Goal: Task Accomplishment & Management: Complete application form

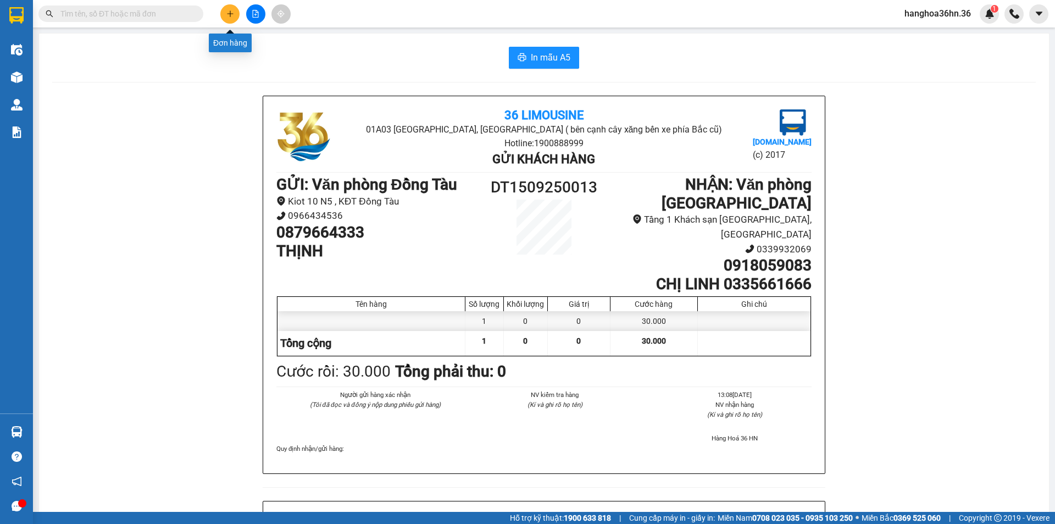
click at [230, 12] on icon "plus" at bounding box center [230, 13] width 1 height 6
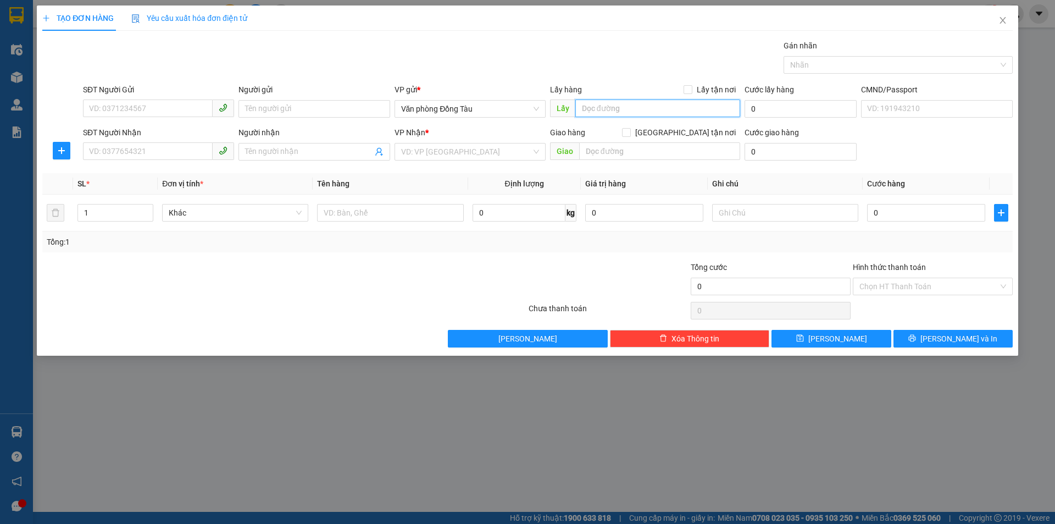
click at [643, 109] on input "text" at bounding box center [658, 108] width 165 height 18
type input "CƯƠNG TC"
click at [643, 152] on input "text" at bounding box center [659, 151] width 161 height 18
click at [667, 102] on input "CƯƠNG TC" at bounding box center [658, 108] width 165 height 18
click at [692, 159] on input "text" at bounding box center [659, 151] width 161 height 18
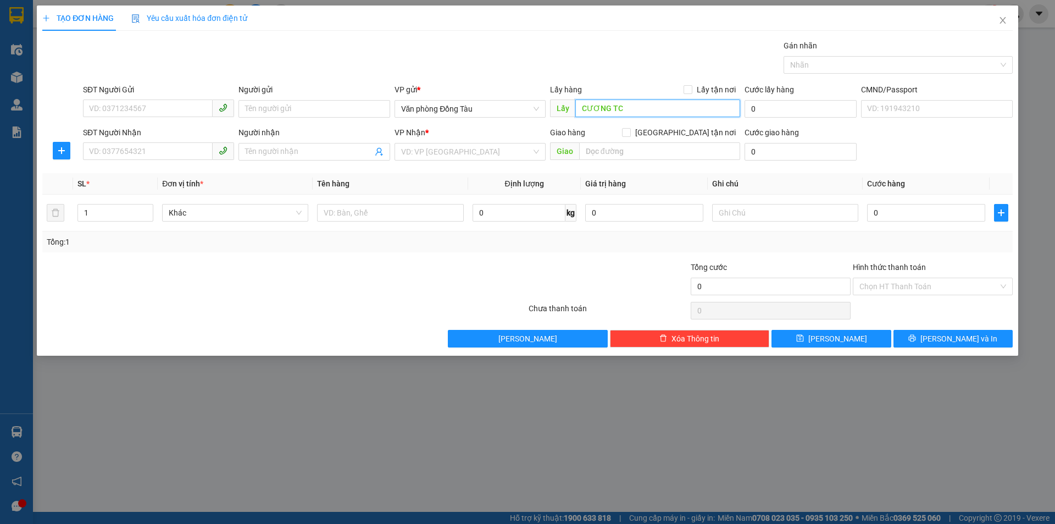
click at [640, 105] on input "CƯƠNG TC" at bounding box center [658, 108] width 165 height 18
click at [635, 150] on input "text" at bounding box center [659, 151] width 161 height 18
click at [652, 110] on input "CƯƠNG TC" at bounding box center [658, 108] width 165 height 18
click at [638, 153] on input "text" at bounding box center [659, 151] width 161 height 18
click at [645, 99] on div "Lấy hàng Lấy tận nơi" at bounding box center [645, 92] width 190 height 16
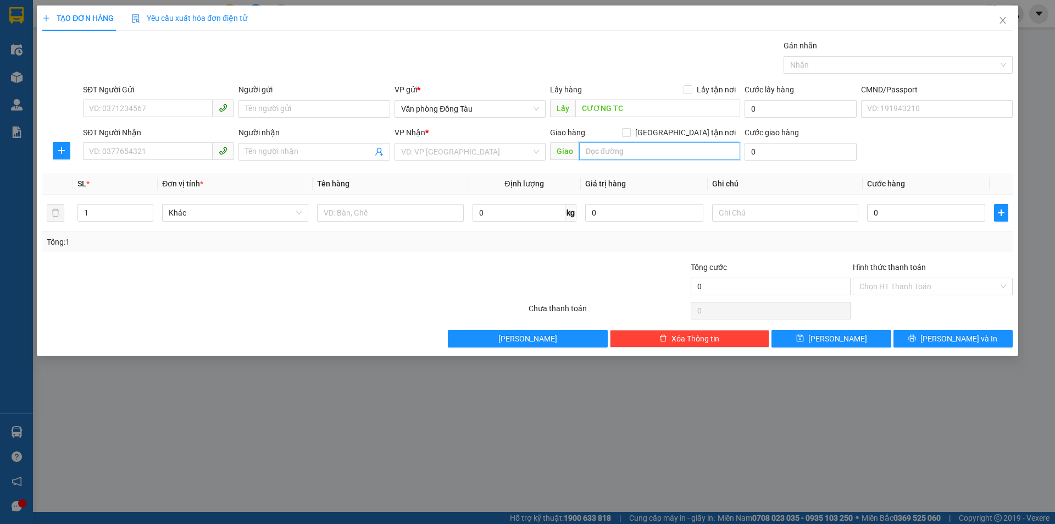
click at [641, 154] on input "text" at bounding box center [659, 151] width 161 height 18
click at [649, 101] on input "CƯƠNG TC" at bounding box center [658, 108] width 165 height 18
drag, startPoint x: 612, startPoint y: 155, endPoint x: 638, endPoint y: 104, distance: 57.0
click at [612, 153] on input "text" at bounding box center [659, 151] width 161 height 18
click at [638, 104] on input "CƯƠNG TC" at bounding box center [658, 108] width 165 height 18
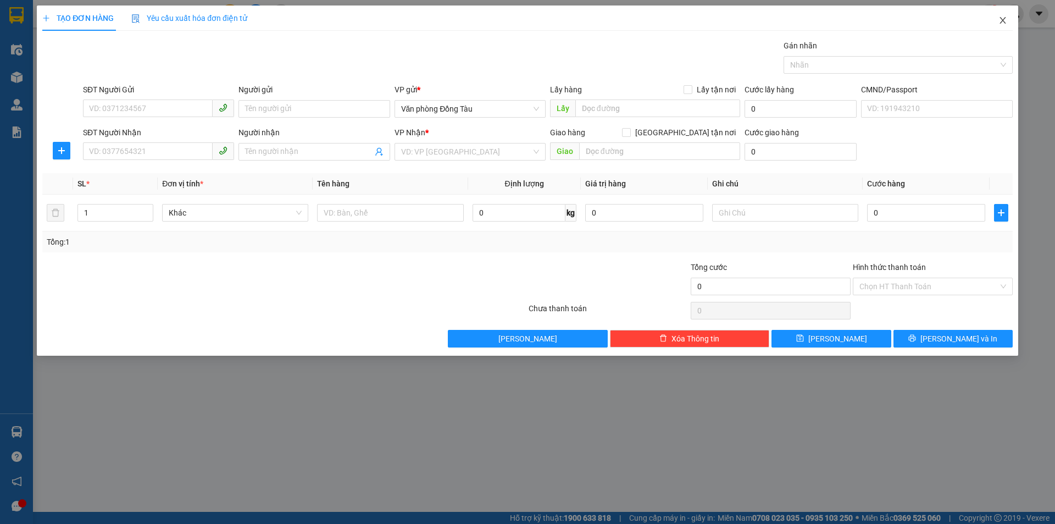
click at [1005, 25] on icon "close" at bounding box center [1003, 20] width 9 height 9
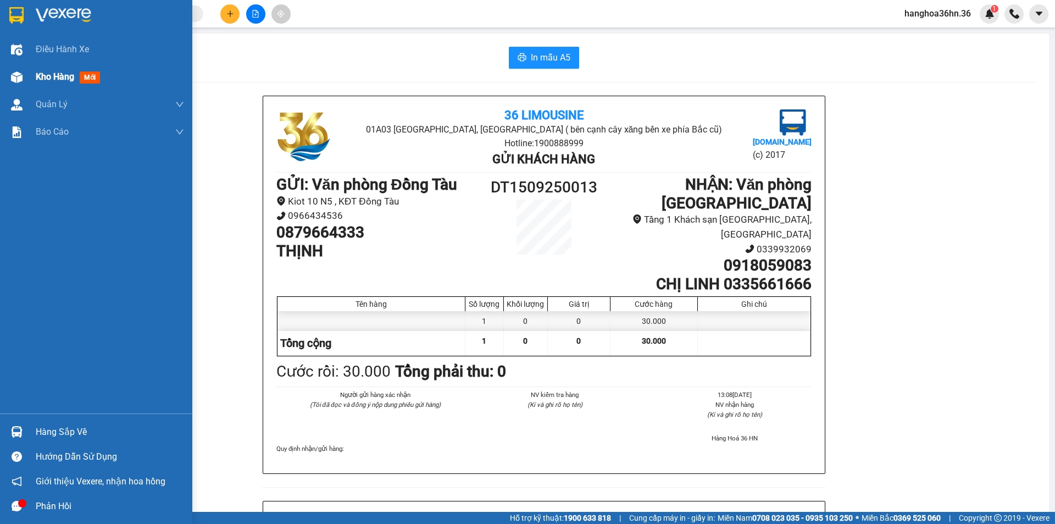
click at [39, 77] on span "Kho hàng" at bounding box center [55, 76] width 38 height 10
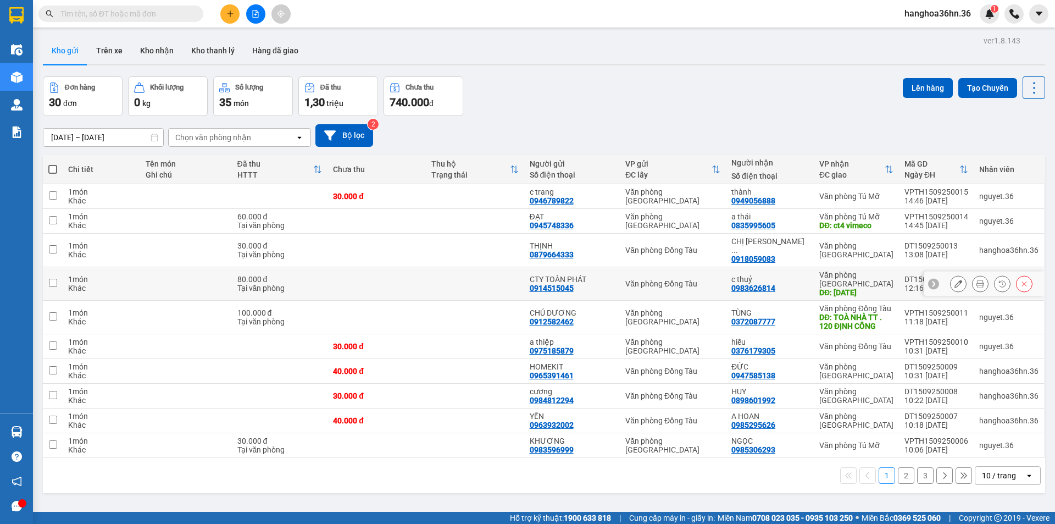
click at [977, 280] on icon at bounding box center [981, 284] width 8 height 8
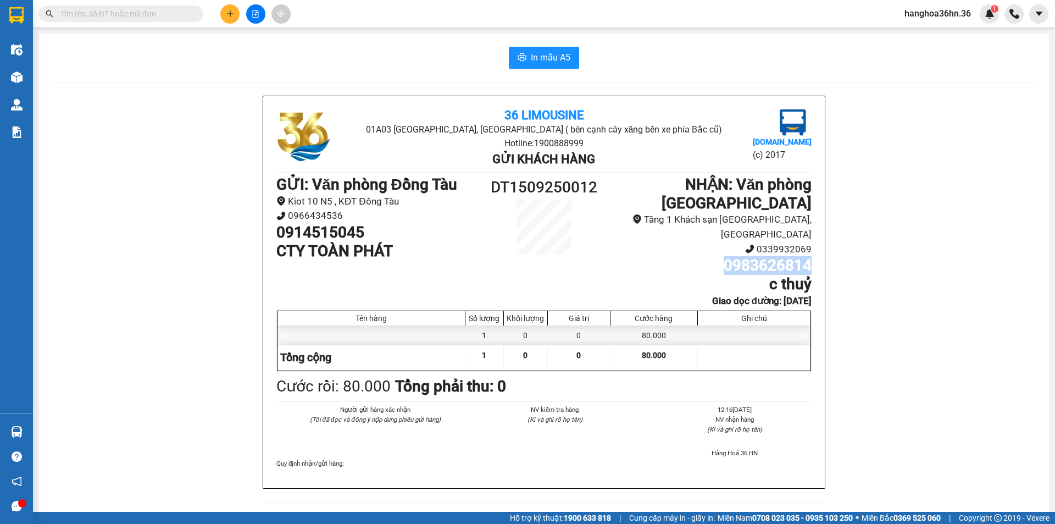
drag, startPoint x: 722, startPoint y: 255, endPoint x: 809, endPoint y: 257, distance: 86.9
click at [809, 257] on div "36 Limousine 01A03 [GEOGRAPHIC_DATA], [GEOGRAPHIC_DATA] ( bên cạnh cây xăng bến…" at bounding box center [544, 292] width 562 height 392
copy h1 "0983626814"
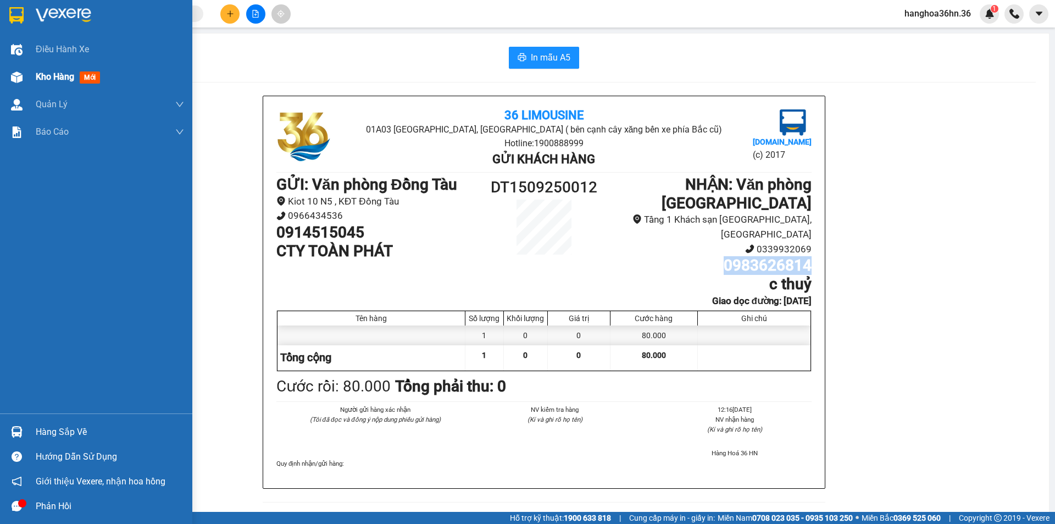
click at [54, 78] on span "Kho hàng" at bounding box center [55, 76] width 38 height 10
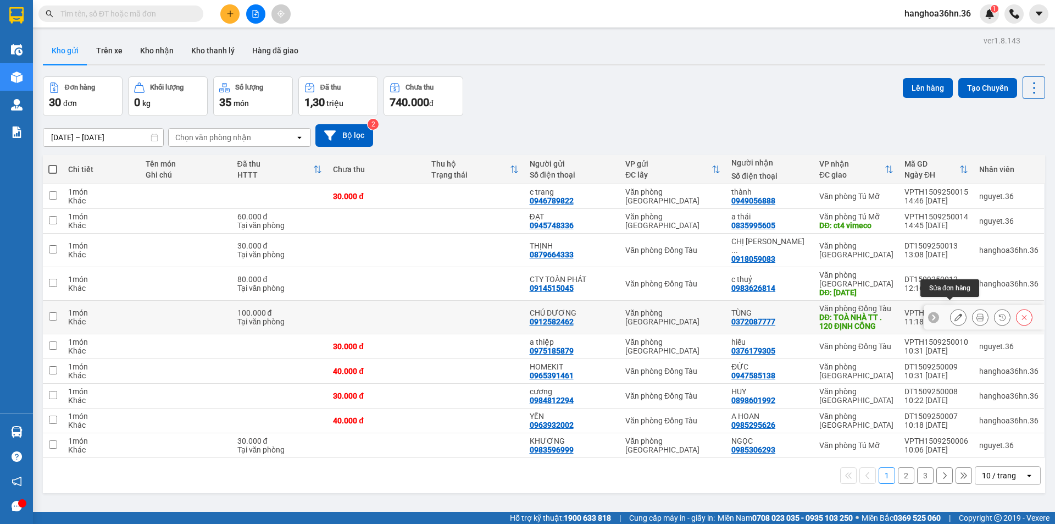
click at [955, 313] on icon at bounding box center [959, 317] width 8 height 8
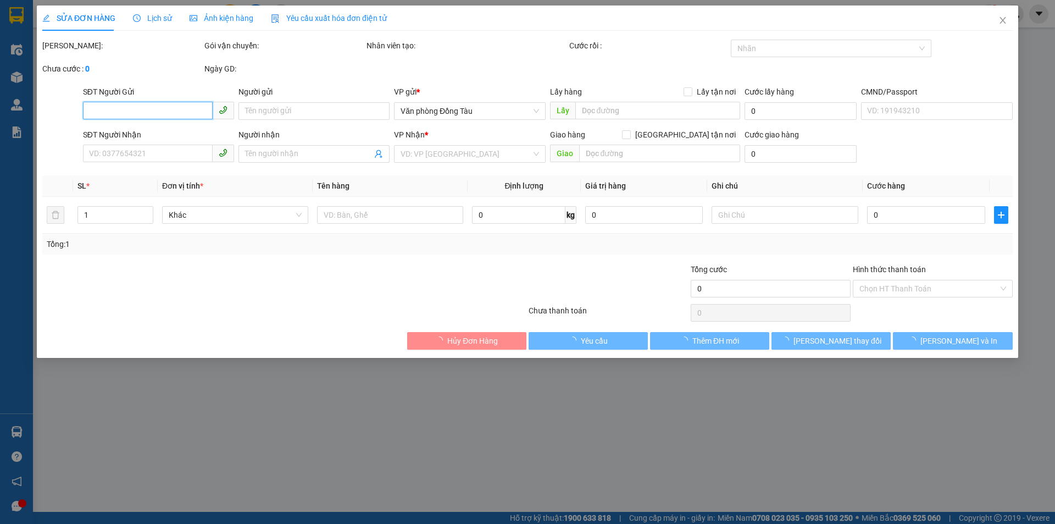
type input "0912582462"
type input "CHÚ DƯƠNG"
type input "0372087777"
type input "TÙNG"
type input "TOÀ NHÀ TT . 120 ĐỊNH CÔNG"
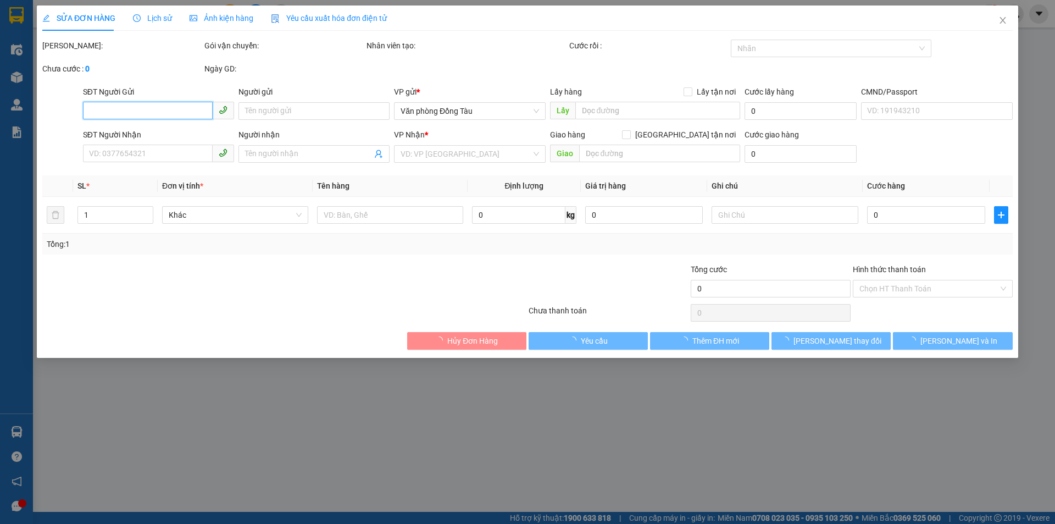
type input "70.000"
type input "100.000"
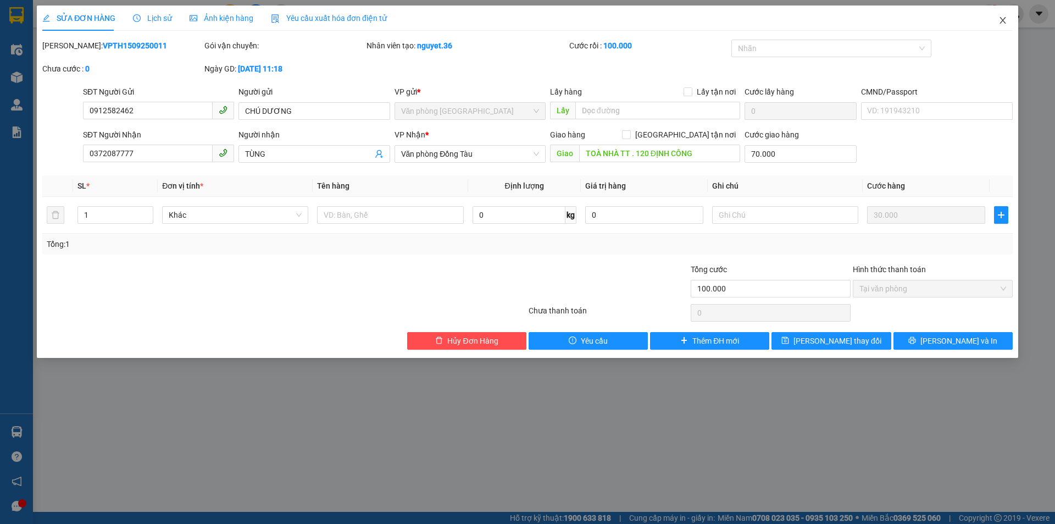
click at [1006, 24] on icon "close" at bounding box center [1003, 20] width 9 height 9
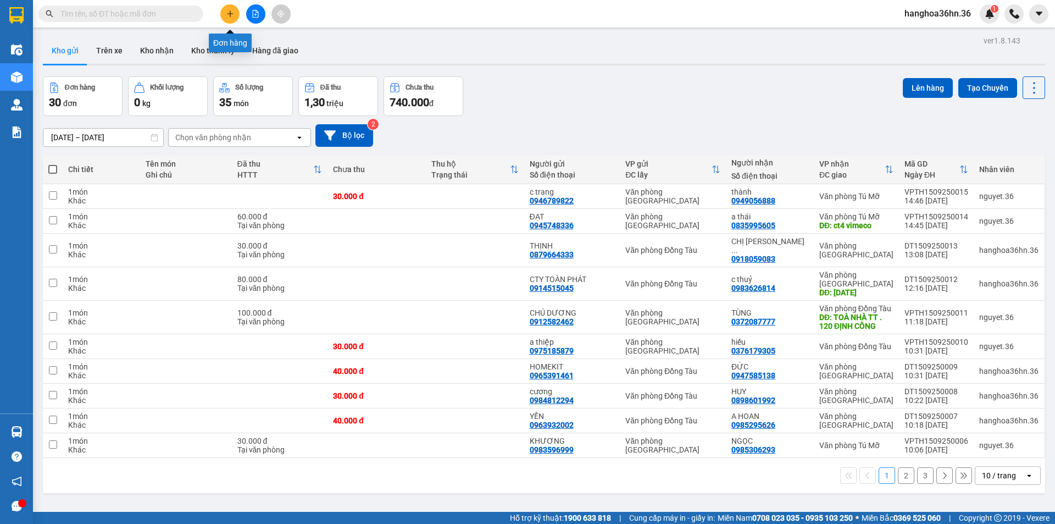
click at [223, 13] on button at bounding box center [229, 13] width 19 height 19
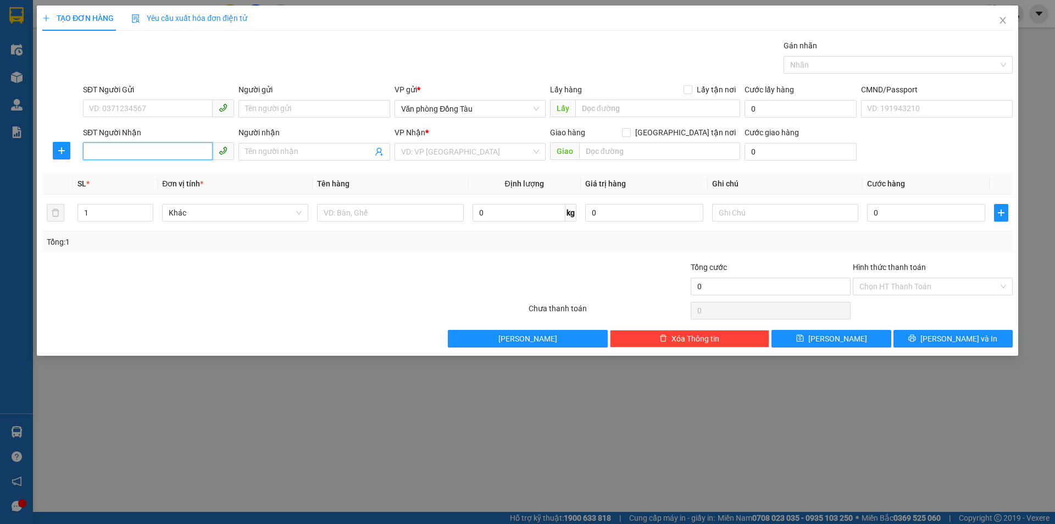
click at [166, 150] on input "SĐT Người Nhận" at bounding box center [148, 151] width 130 height 18
type input "0945623106"
click at [297, 149] on input "Người nhận" at bounding box center [308, 152] width 127 height 12
type input "[PERSON_NAME]"
click at [497, 151] on input "search" at bounding box center [466, 151] width 130 height 16
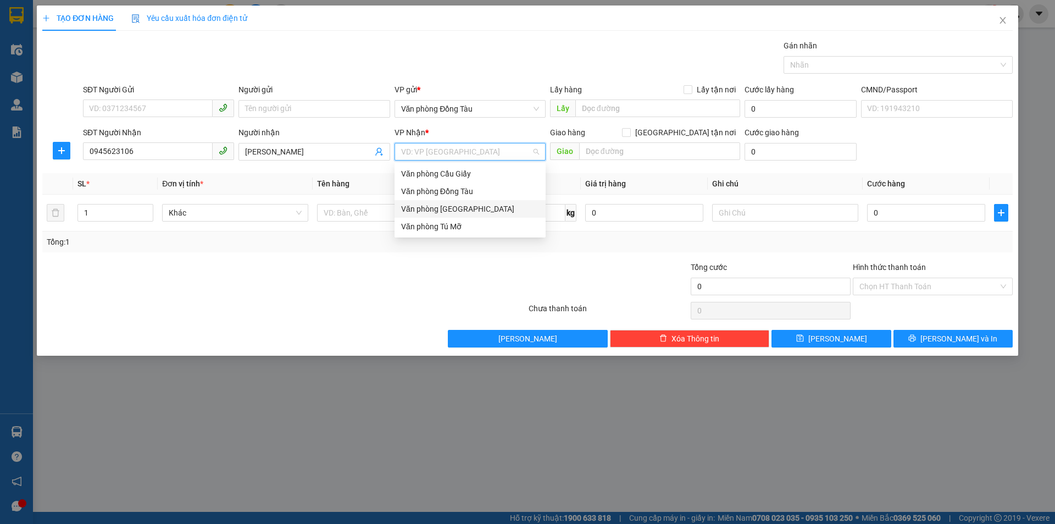
click at [474, 208] on div "Văn phòng [GEOGRAPHIC_DATA]" at bounding box center [470, 209] width 138 height 12
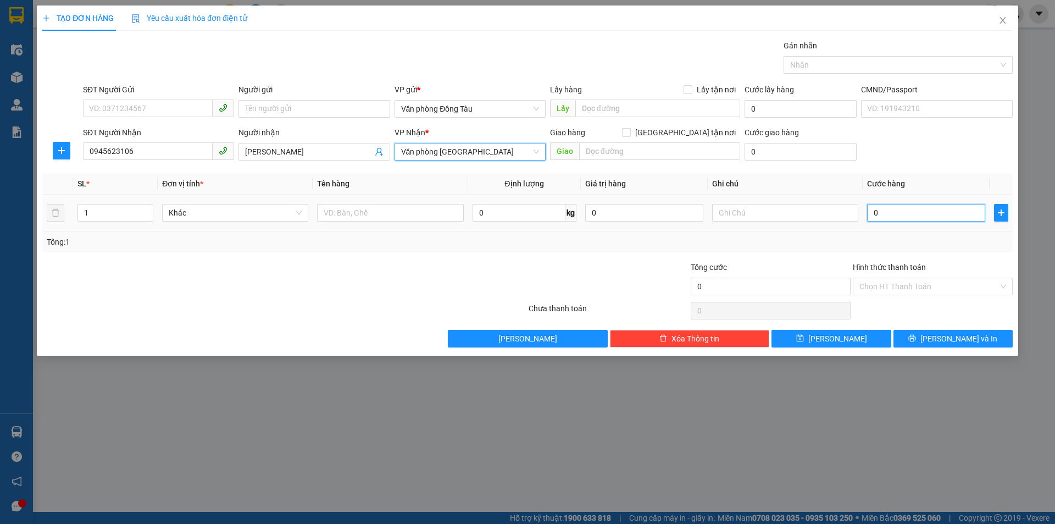
click at [877, 205] on input "0" at bounding box center [926, 213] width 118 height 18
type input "3"
type input "30"
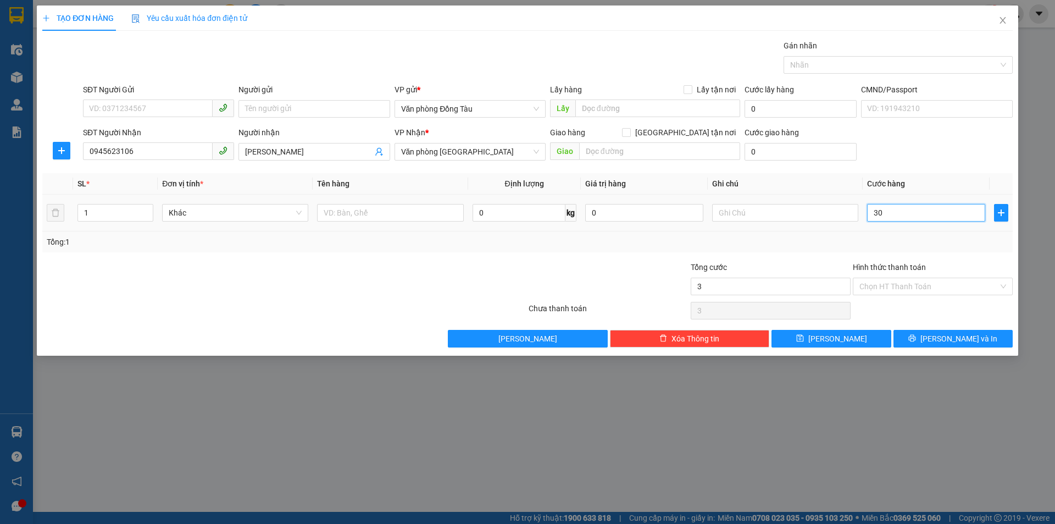
type input "30"
type input "300"
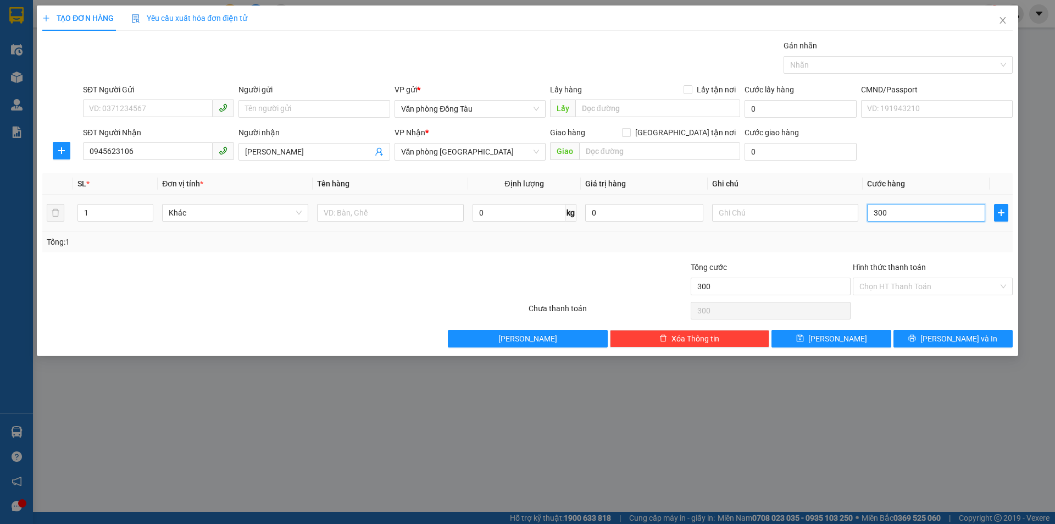
type input "3.000"
type input "30.000"
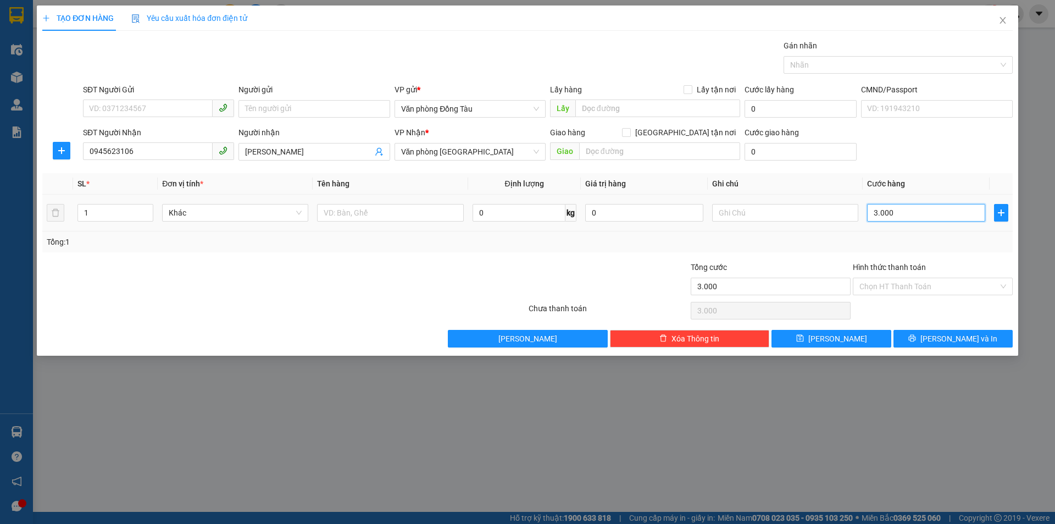
type input "30.000"
click at [952, 341] on span "[PERSON_NAME] và In" at bounding box center [959, 339] width 77 height 12
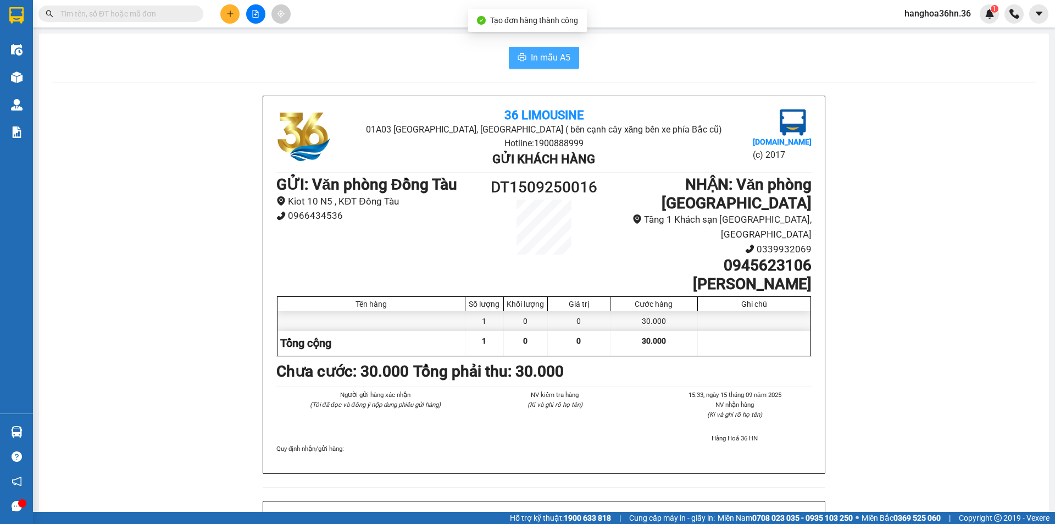
click at [532, 59] on span "In mẫu A5" at bounding box center [551, 58] width 40 height 14
click at [232, 17] on icon "plus" at bounding box center [230, 14] width 8 height 8
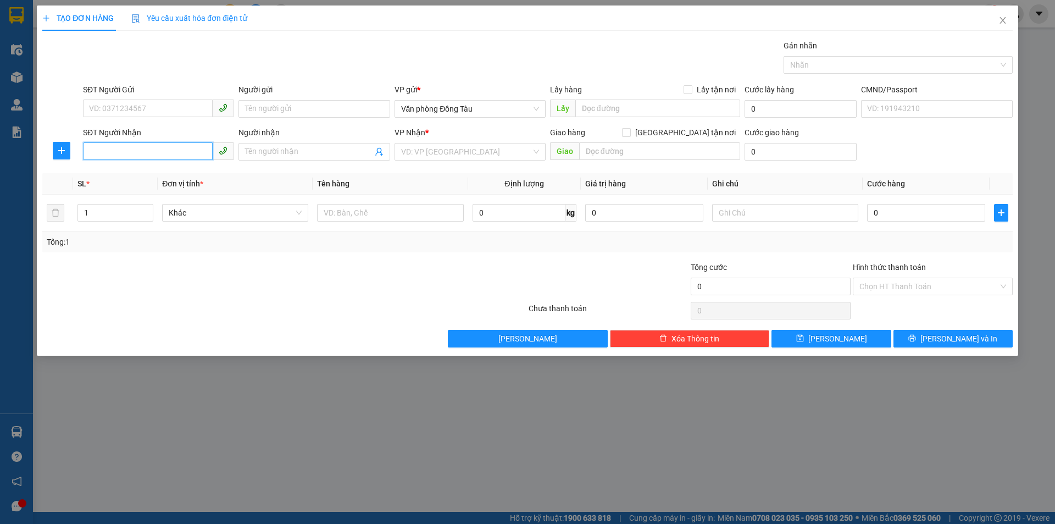
click at [136, 158] on input "SĐT Người Nhận" at bounding box center [148, 151] width 130 height 18
type input "0971968883"
click at [289, 154] on input "Người nhận" at bounding box center [308, 152] width 127 height 12
drag, startPoint x: 135, startPoint y: 154, endPoint x: 71, endPoint y: 150, distance: 63.9
click at [71, 150] on div "SĐT Người Nhận 0971968883 0971968883 Người nhận Tên người nhận VP Nhận * VD: VP…" at bounding box center [527, 145] width 973 height 38
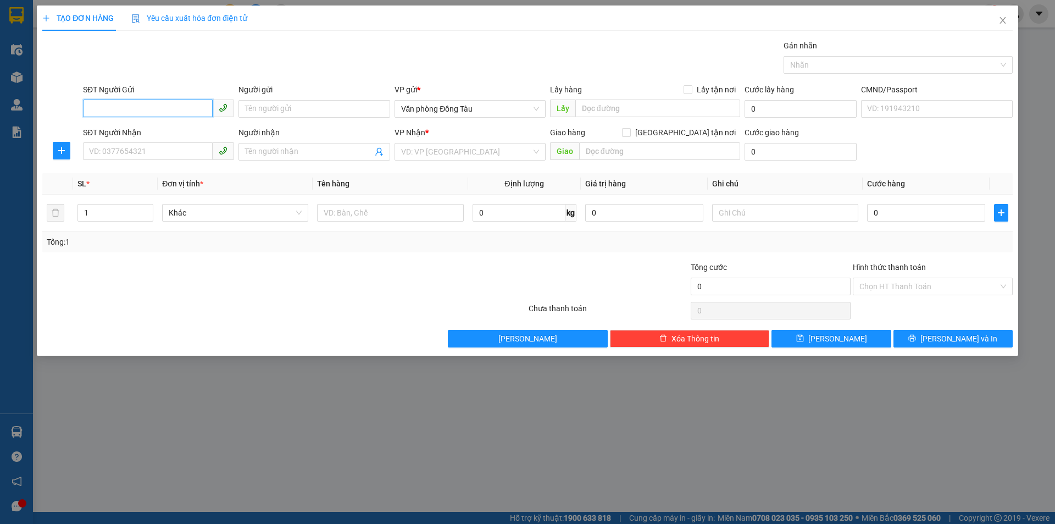
click at [123, 108] on input "SĐT Người Gửi" at bounding box center [148, 108] width 130 height 18
paste input "0971968883"
type input "0971968883"
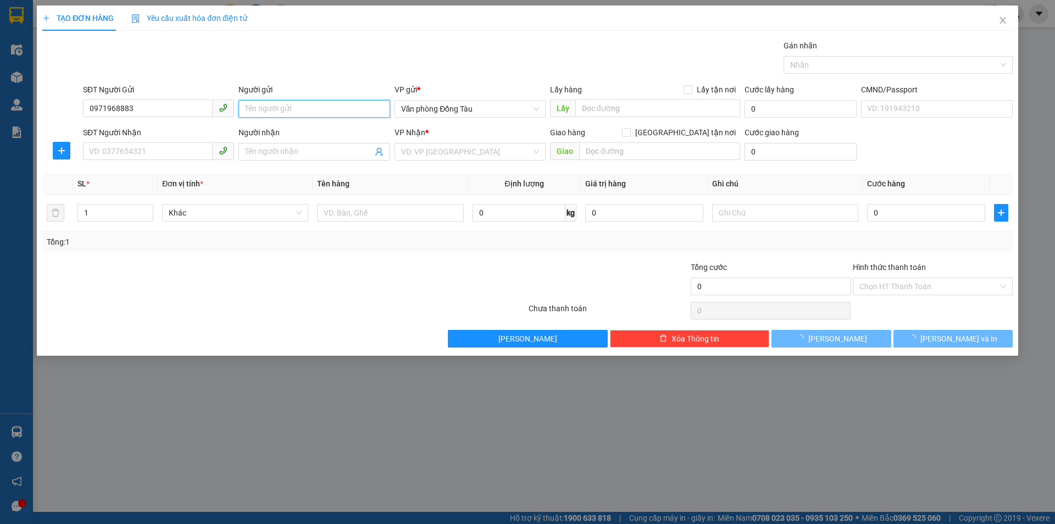
click at [286, 109] on input "Người gửi" at bounding box center [314, 109] width 151 height 18
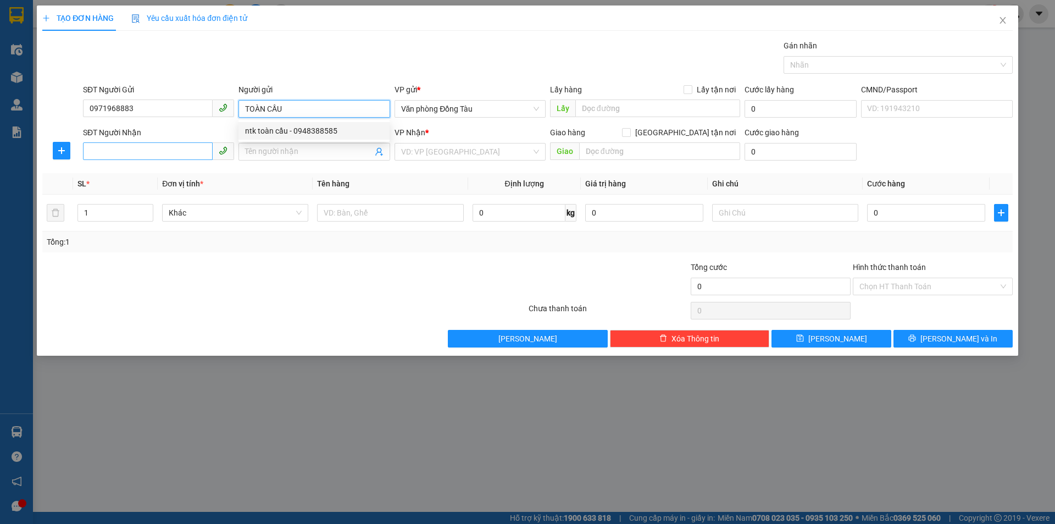
type input "TOÀN CẦU"
click at [158, 146] on input "SĐT Người Nhận" at bounding box center [148, 151] width 130 height 18
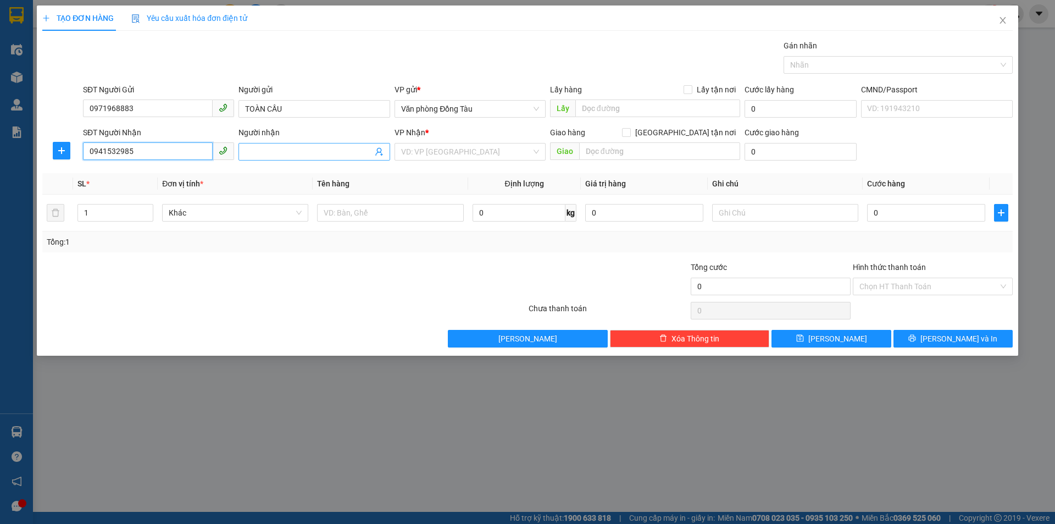
type input "0941532985"
click at [344, 154] on input "Người nhận" at bounding box center [308, 152] width 127 height 12
type input "SAVANI"
click at [427, 146] on input "search" at bounding box center [466, 151] width 130 height 16
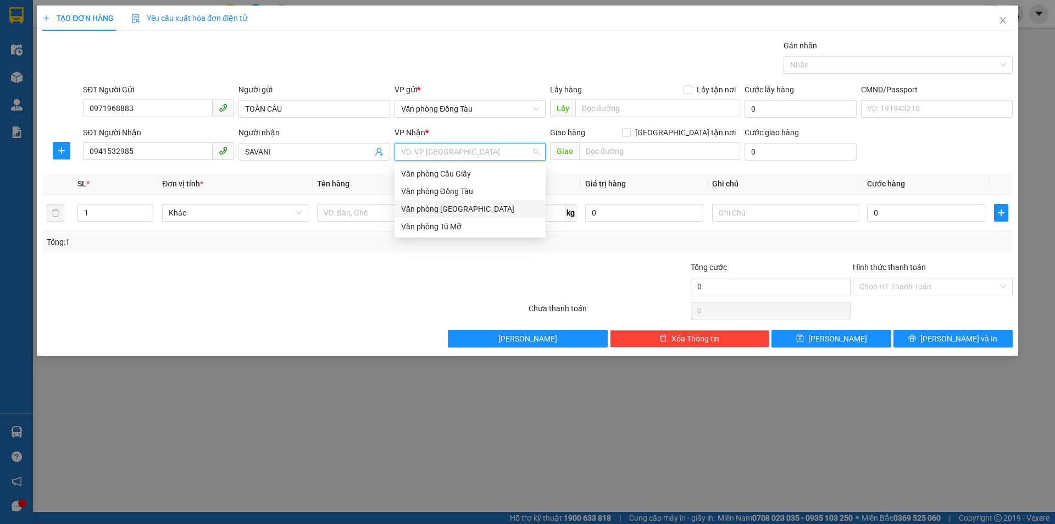
click at [466, 208] on div "Văn phòng [GEOGRAPHIC_DATA]" at bounding box center [470, 209] width 138 height 12
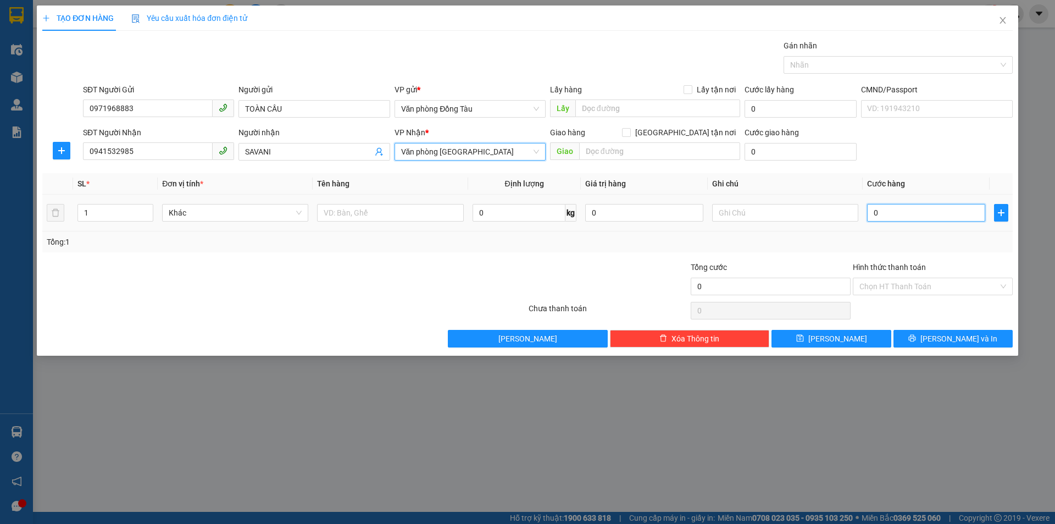
click at [904, 212] on input "0" at bounding box center [926, 213] width 118 height 18
type input "4"
type input "40"
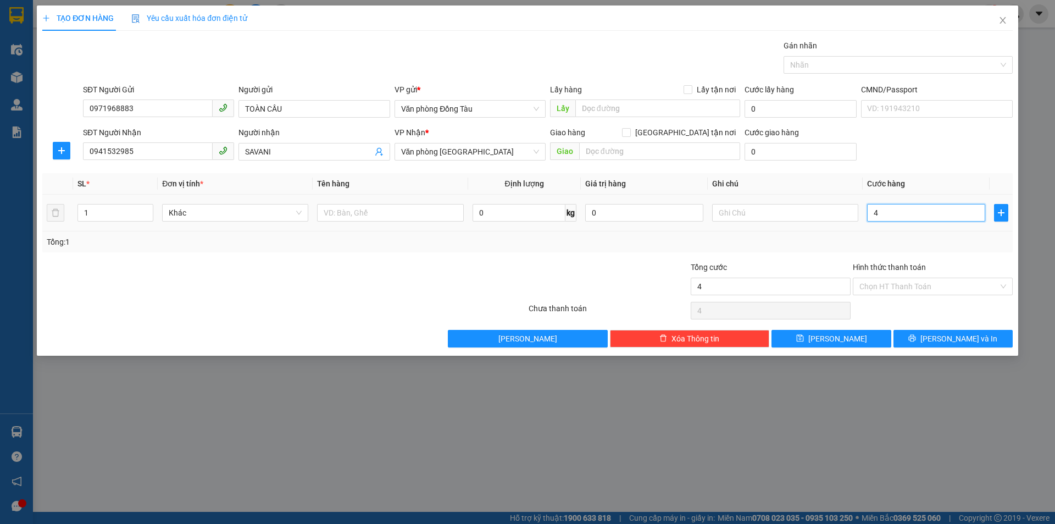
type input "40"
type input "400"
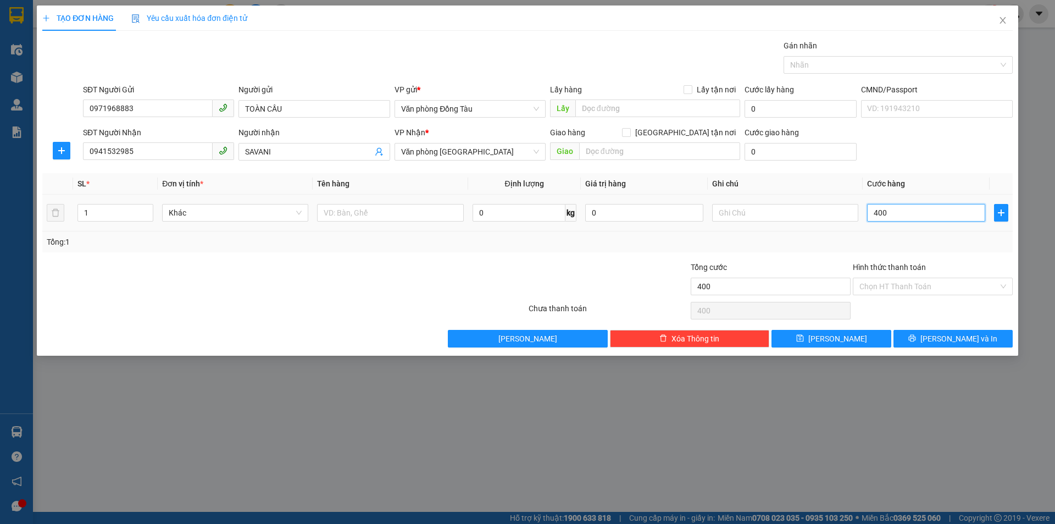
type input "4.000"
type input "40.000"
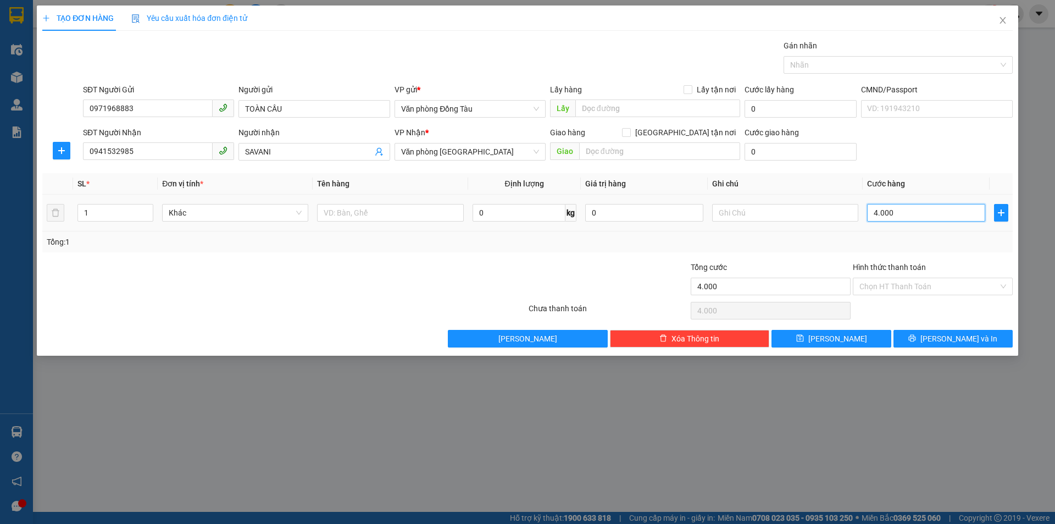
type input "40.000"
click at [976, 339] on button "[PERSON_NAME] và In" at bounding box center [953, 339] width 119 height 18
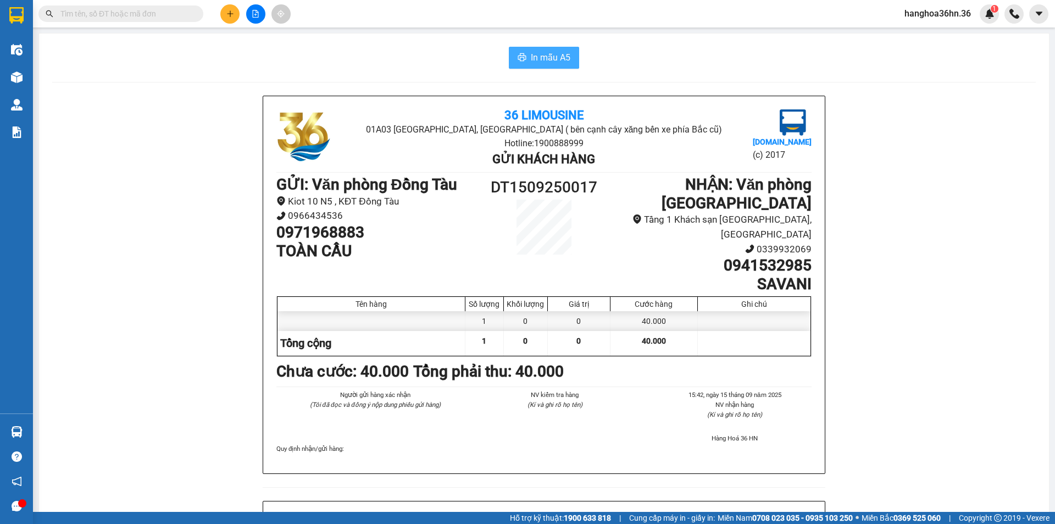
click at [535, 59] on span "In mẫu A5" at bounding box center [551, 58] width 40 height 14
click at [235, 20] on button at bounding box center [229, 13] width 19 height 19
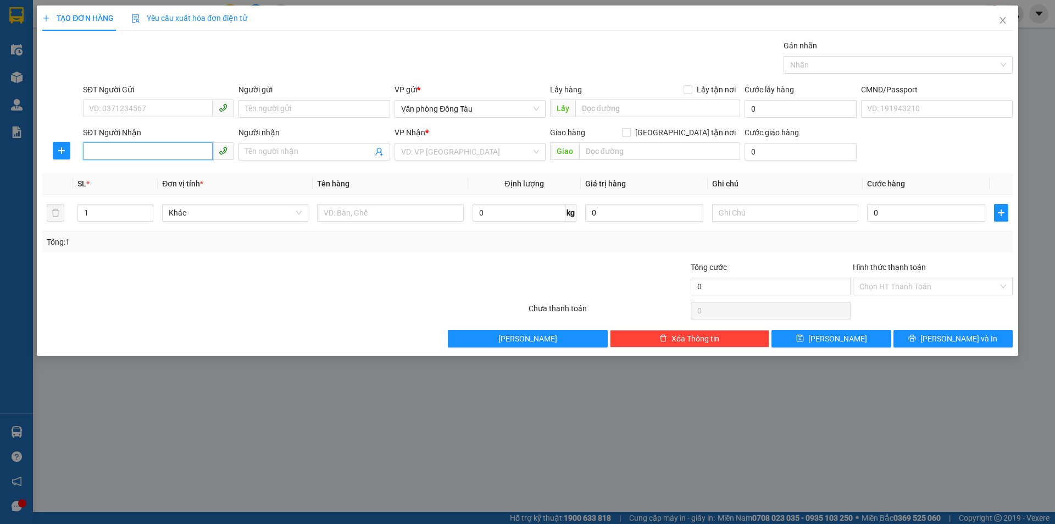
click at [158, 147] on input "SĐT Người Nhận" at bounding box center [148, 151] width 130 height 18
type input "0981122287"
click at [181, 176] on div "0981122287 - [PERSON_NAME]" at bounding box center [159, 174] width 138 height 12
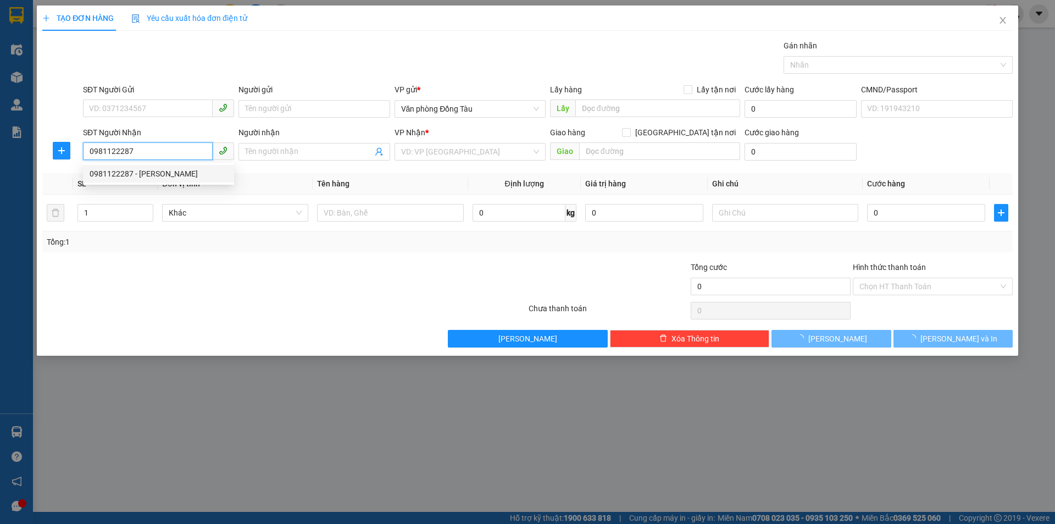
type input "[PERSON_NAME]"
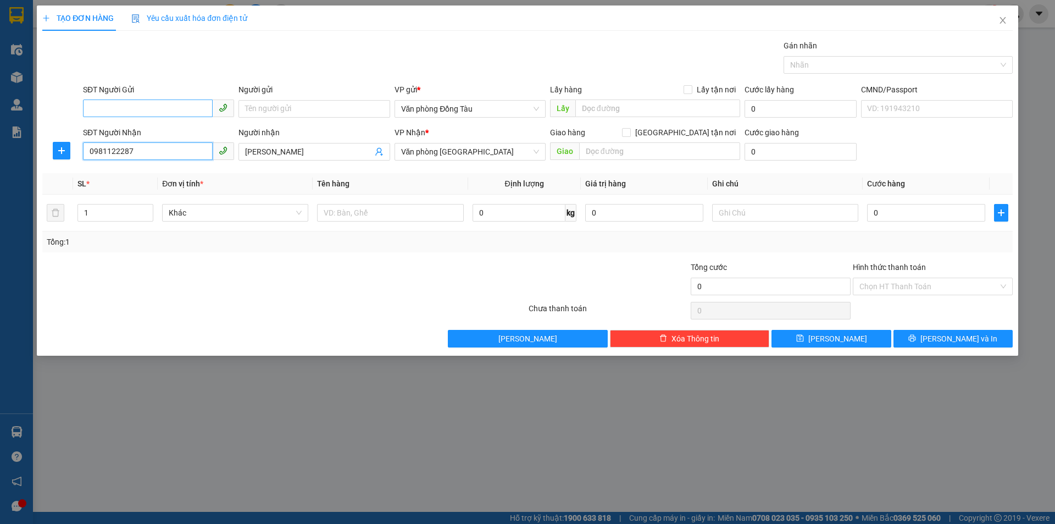
type input "0981122287"
click at [162, 111] on input "SĐT Người Gửi" at bounding box center [148, 108] width 130 height 18
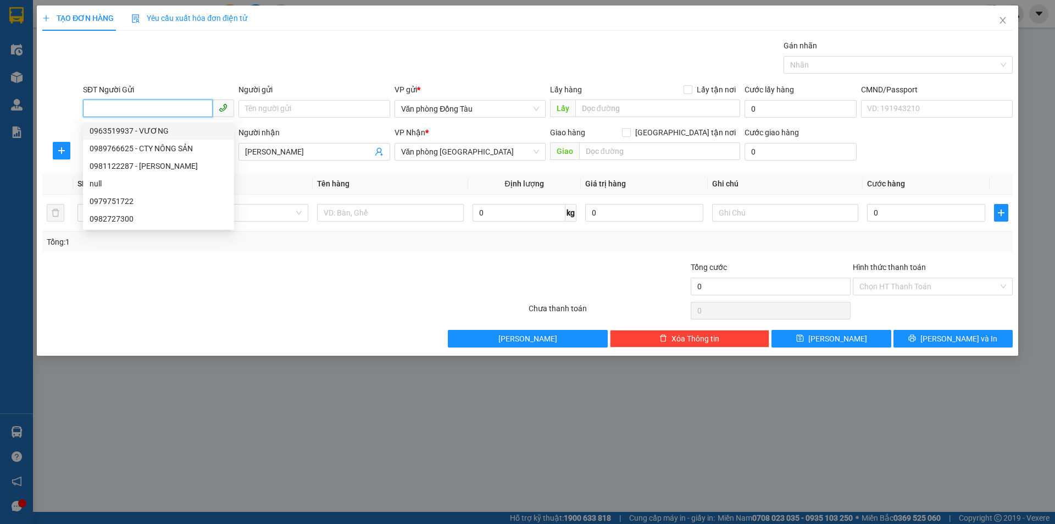
click at [153, 132] on div "0963519937 - VƯƠNG" at bounding box center [159, 131] width 138 height 12
type input "0963519937"
type input "VƯƠNG"
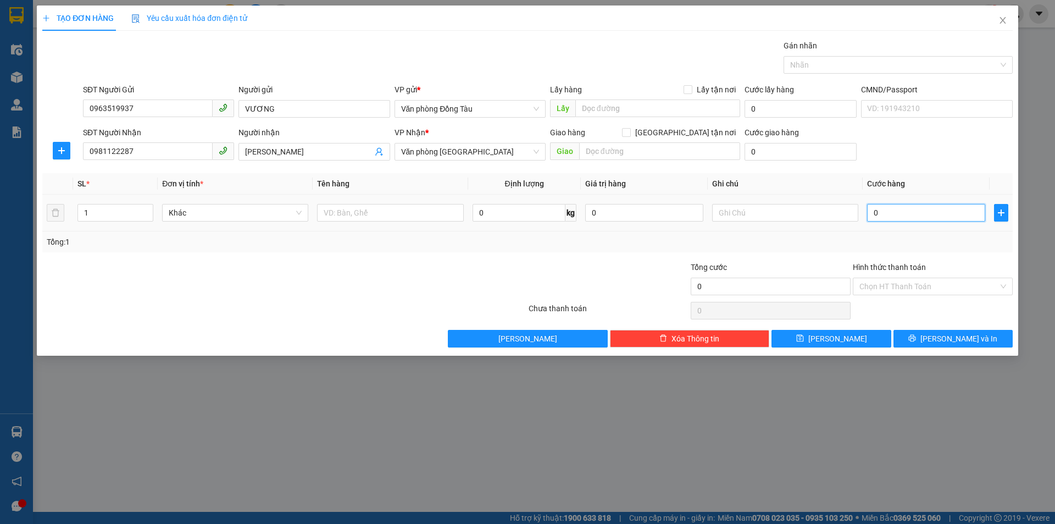
click at [878, 212] on input "0" at bounding box center [926, 213] width 118 height 18
type input "1"
type input "13"
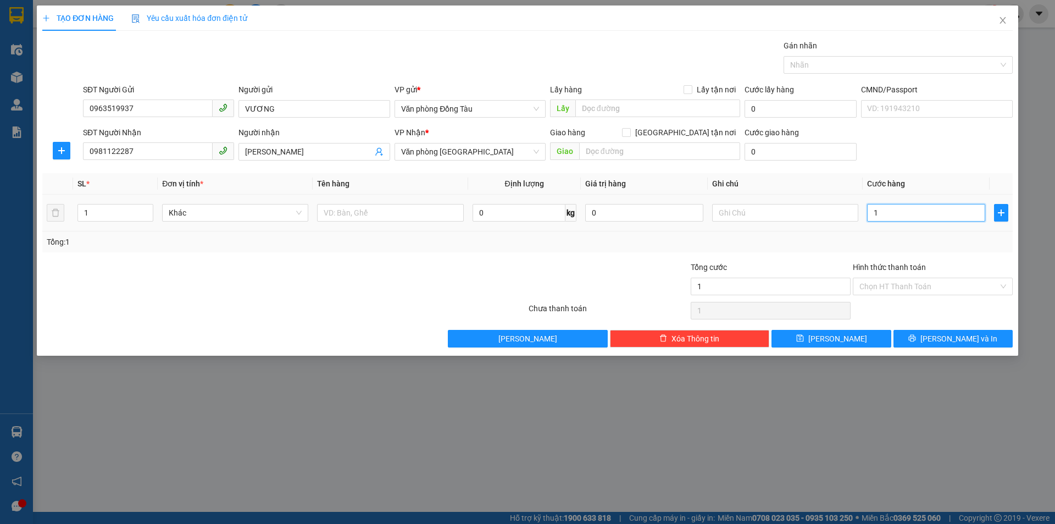
type input "13"
type input "130"
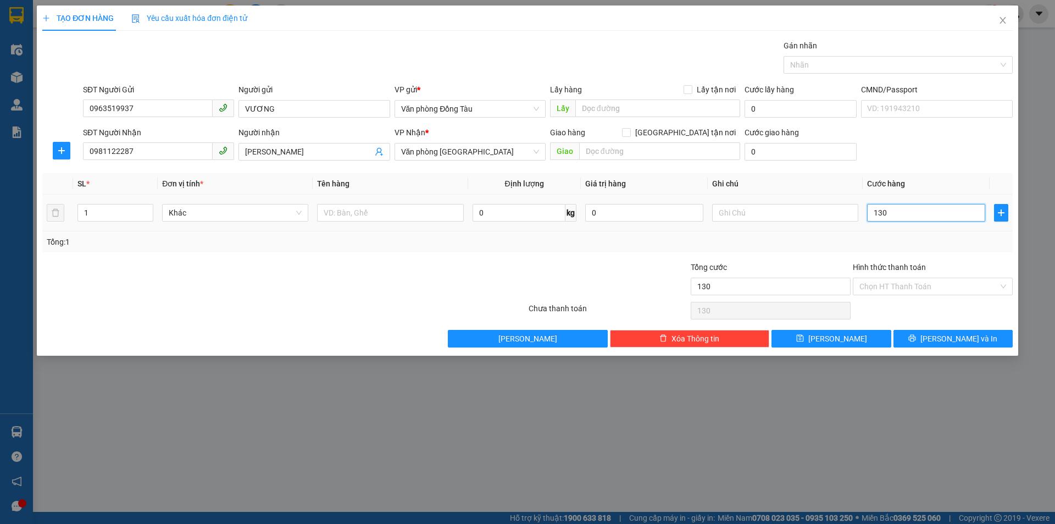
type input "1.300"
type input "13.000"
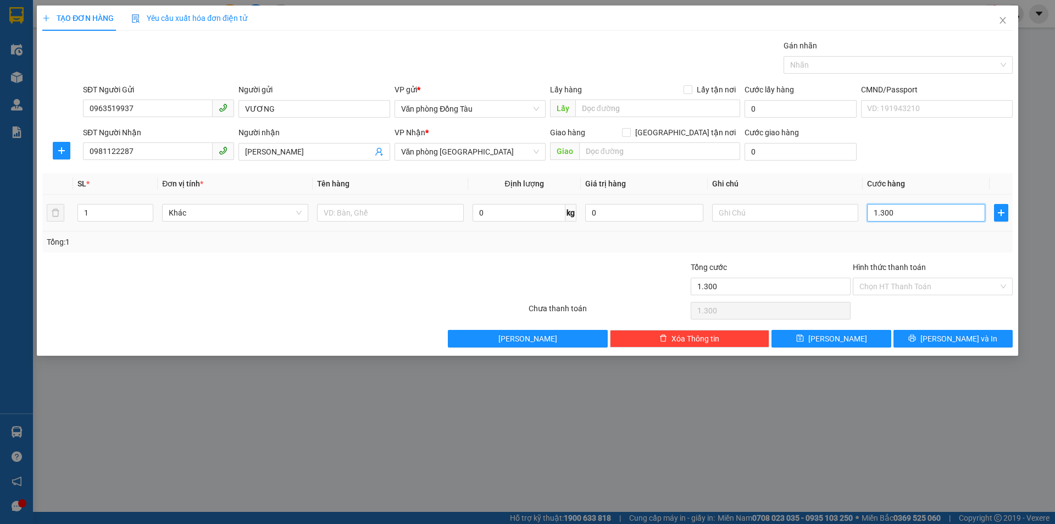
type input "13.000"
type input "130.000"
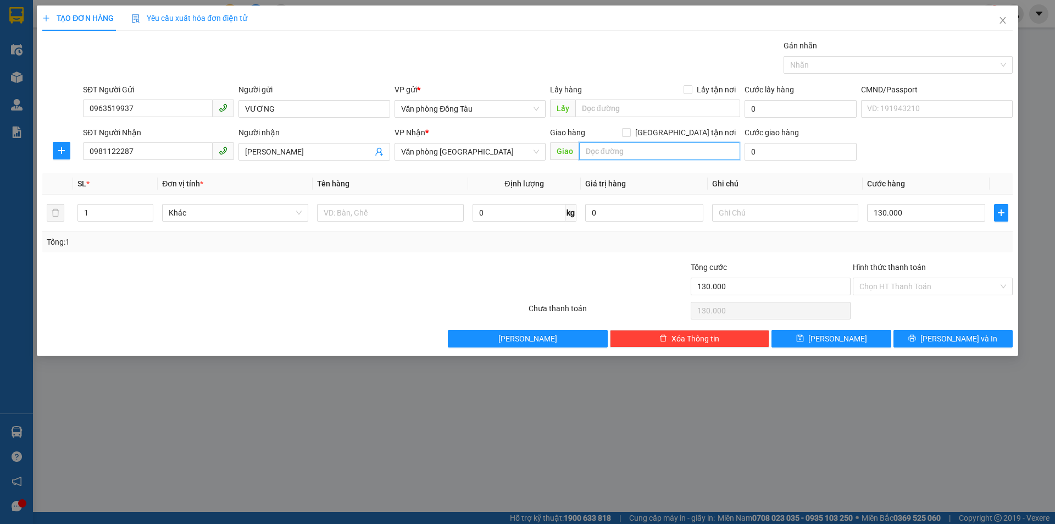
click at [612, 151] on input "text" at bounding box center [659, 151] width 161 height 18
type input "8 [PERSON_NAME]"
click at [916, 341] on icon "printer" at bounding box center [913, 338] width 8 height 8
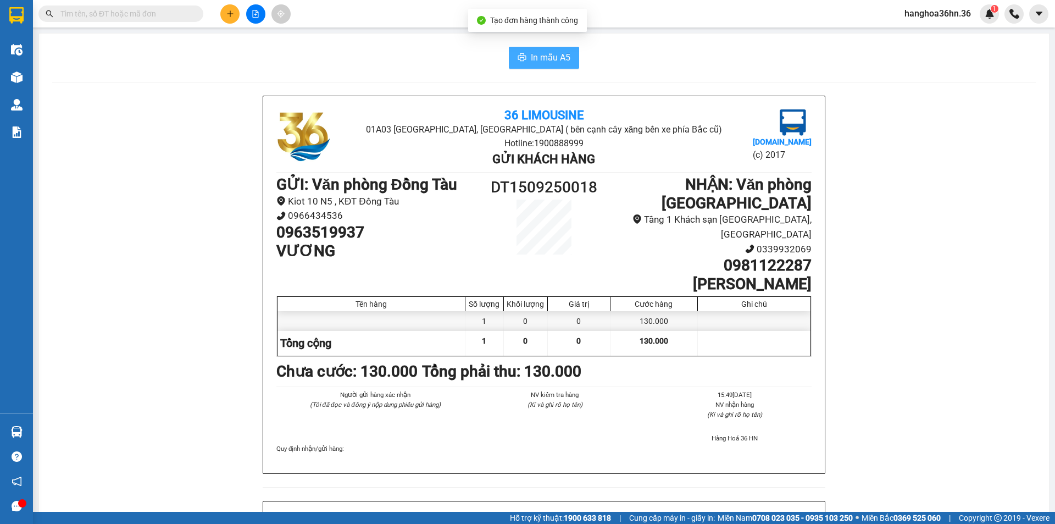
click at [522, 58] on icon "printer" at bounding box center [522, 57] width 8 height 8
click at [538, 54] on span "In mẫu A5" at bounding box center [551, 58] width 40 height 14
